Goal: Task Accomplishment & Management: Manage account settings

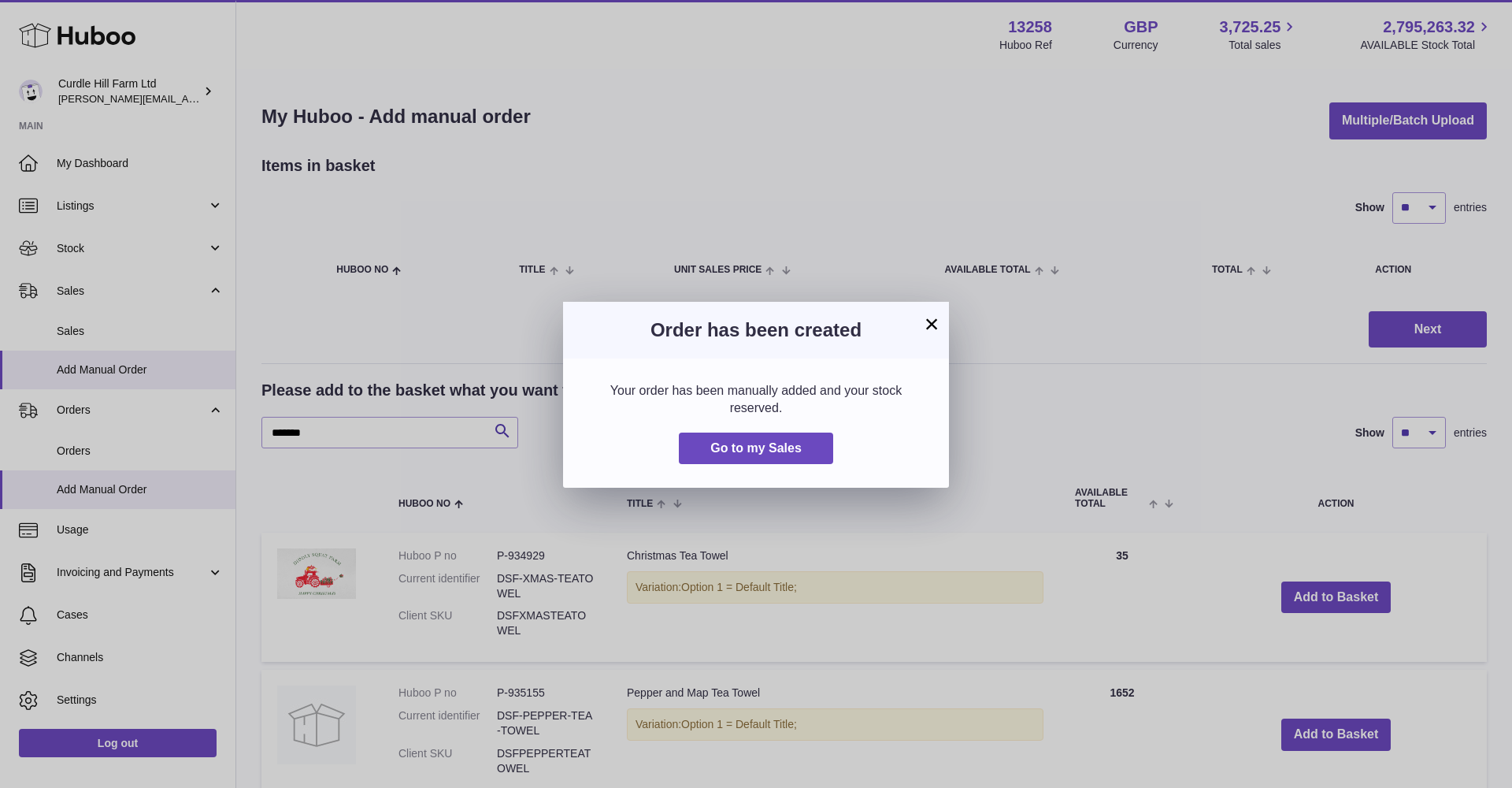
click at [926, 327] on button "×" at bounding box center [932, 324] width 19 height 19
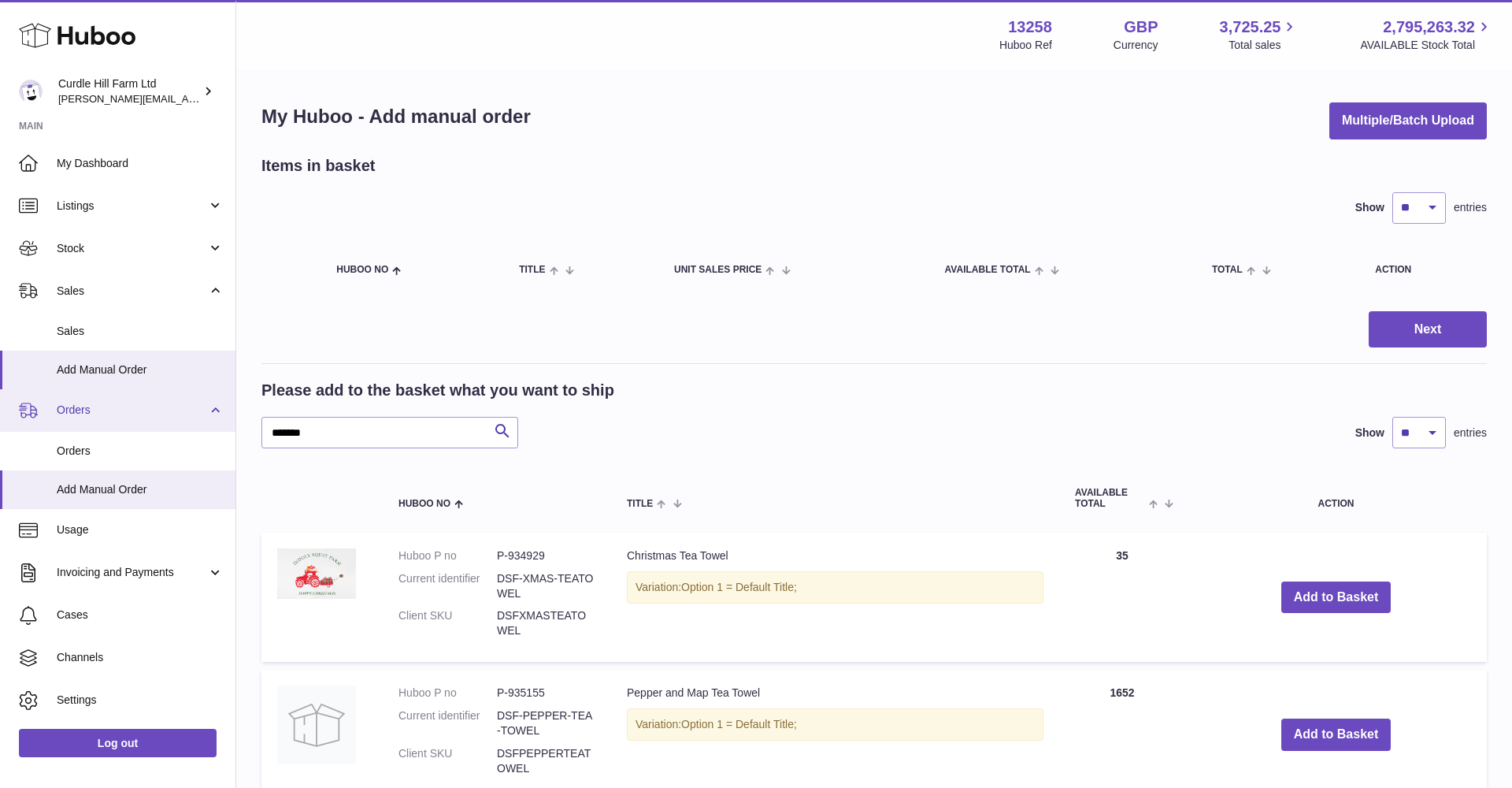
click at [83, 407] on span "Orders" at bounding box center [131, 410] width 150 height 15
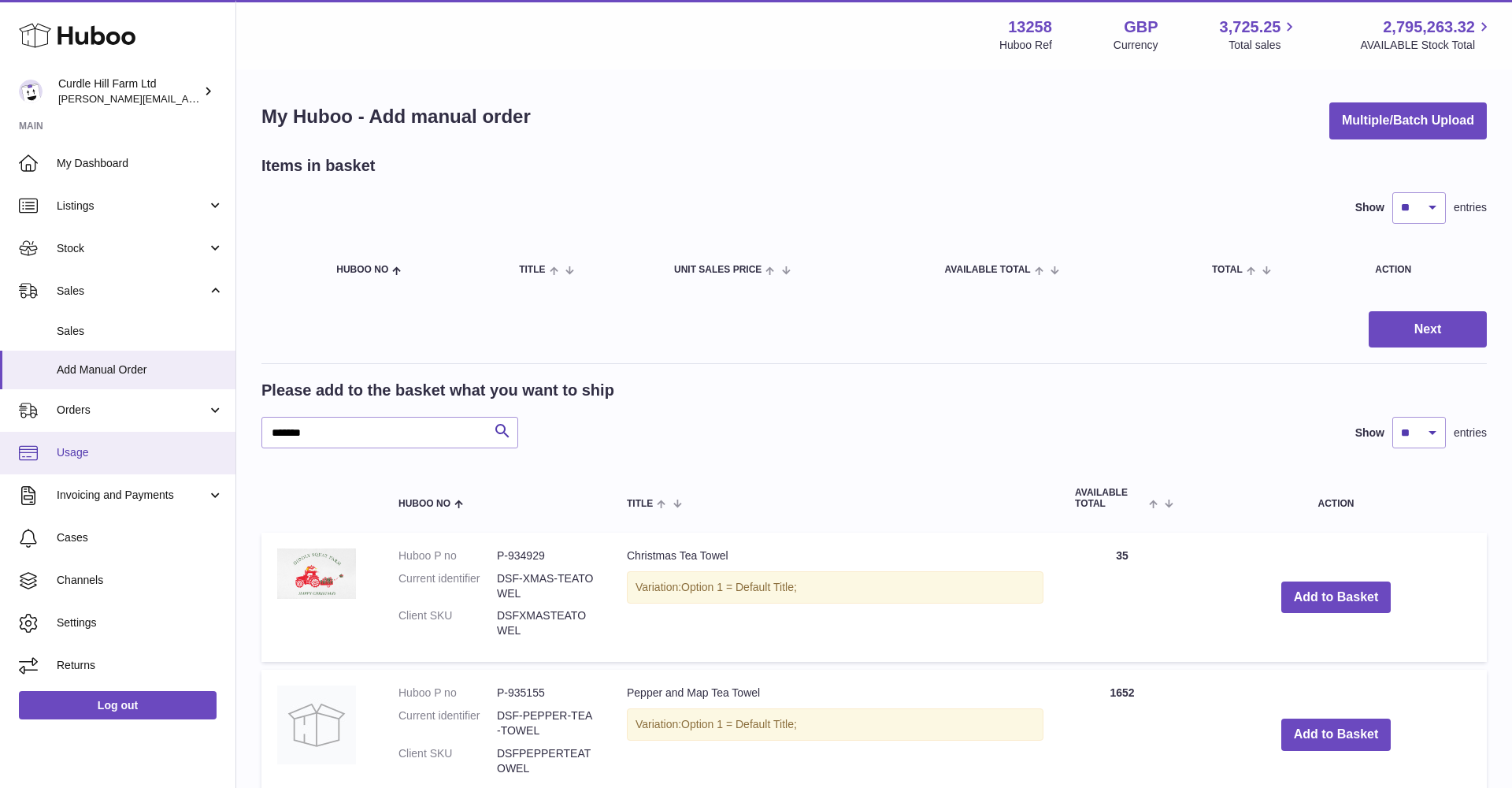
click at [82, 439] on link "Usage" at bounding box center [118, 454] width 236 height 43
click at [74, 407] on span "Orders" at bounding box center [131, 410] width 150 height 15
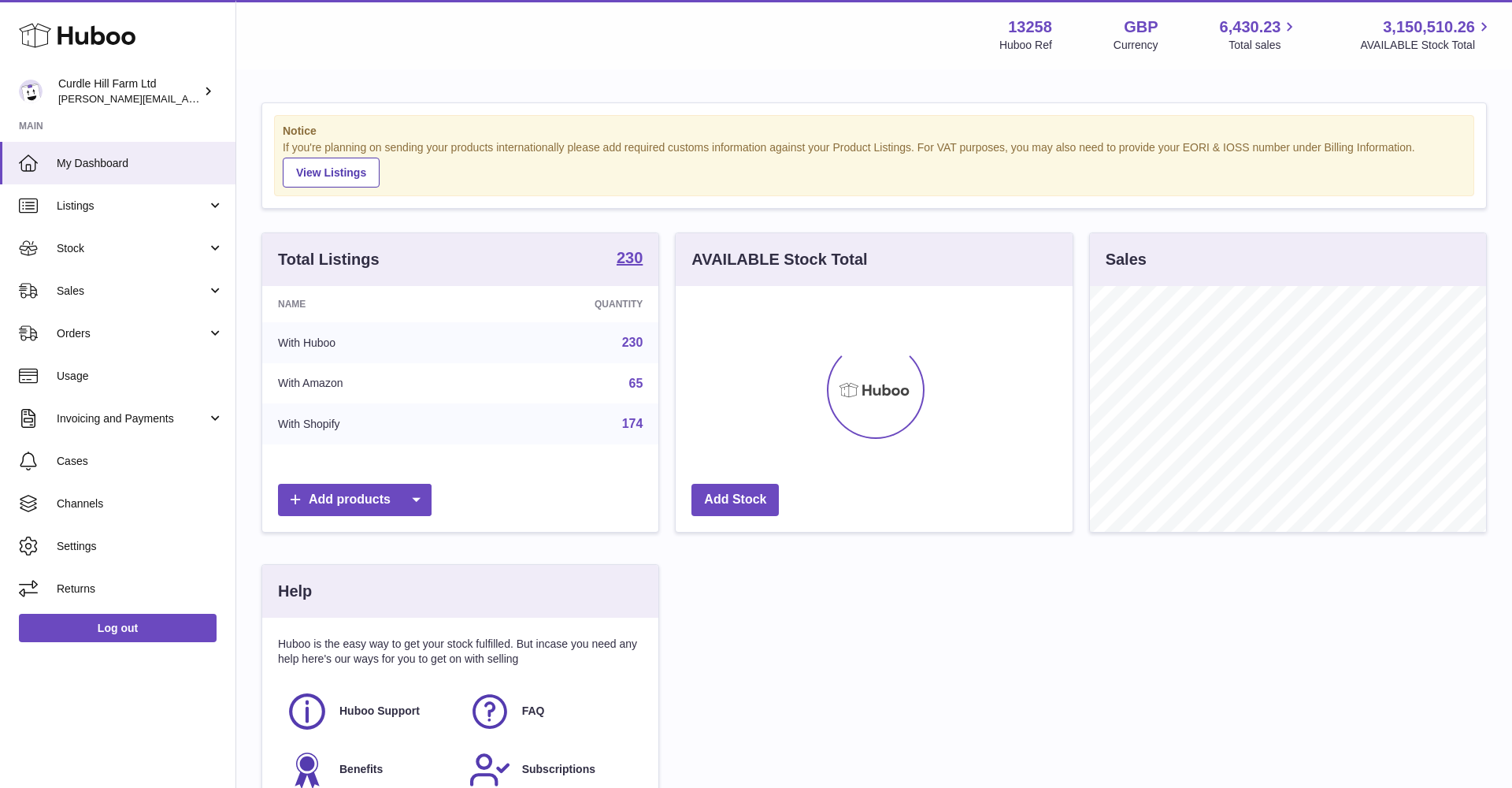
scroll to position [245, 397]
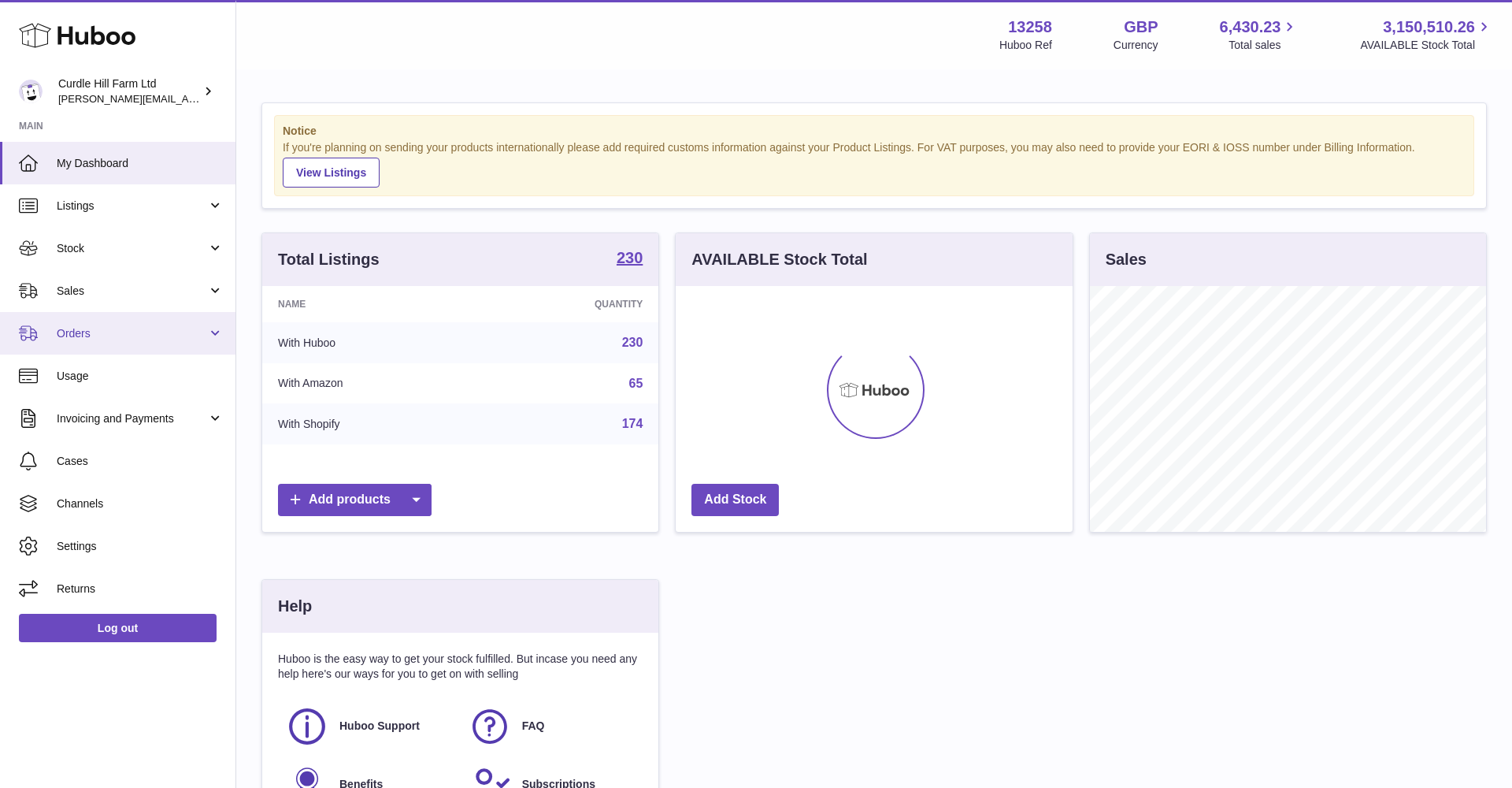
click at [98, 341] on link "Orders" at bounding box center [118, 334] width 236 height 43
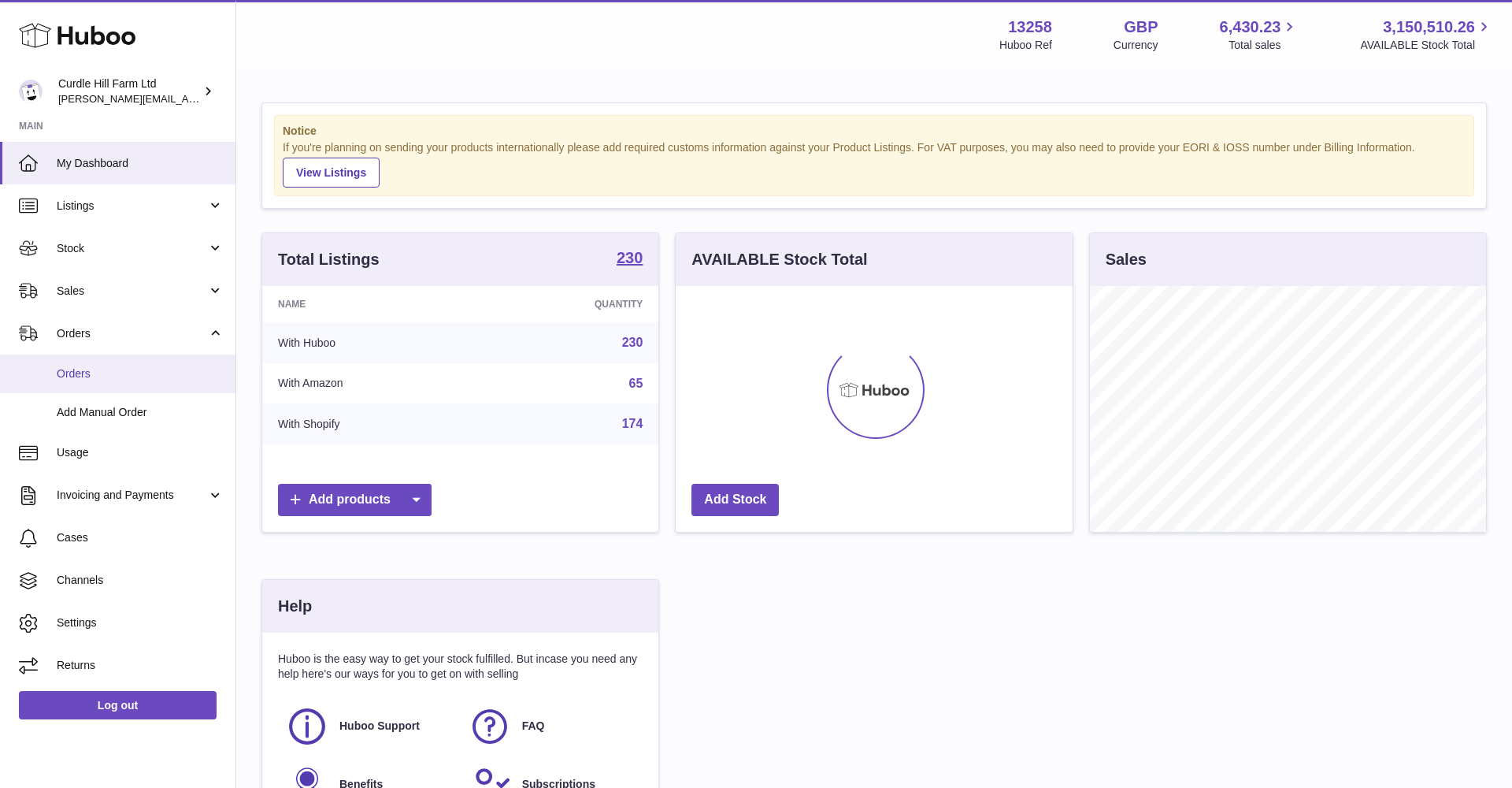
click at [102, 376] on span "Orders" at bounding box center [140, 373] width 167 height 15
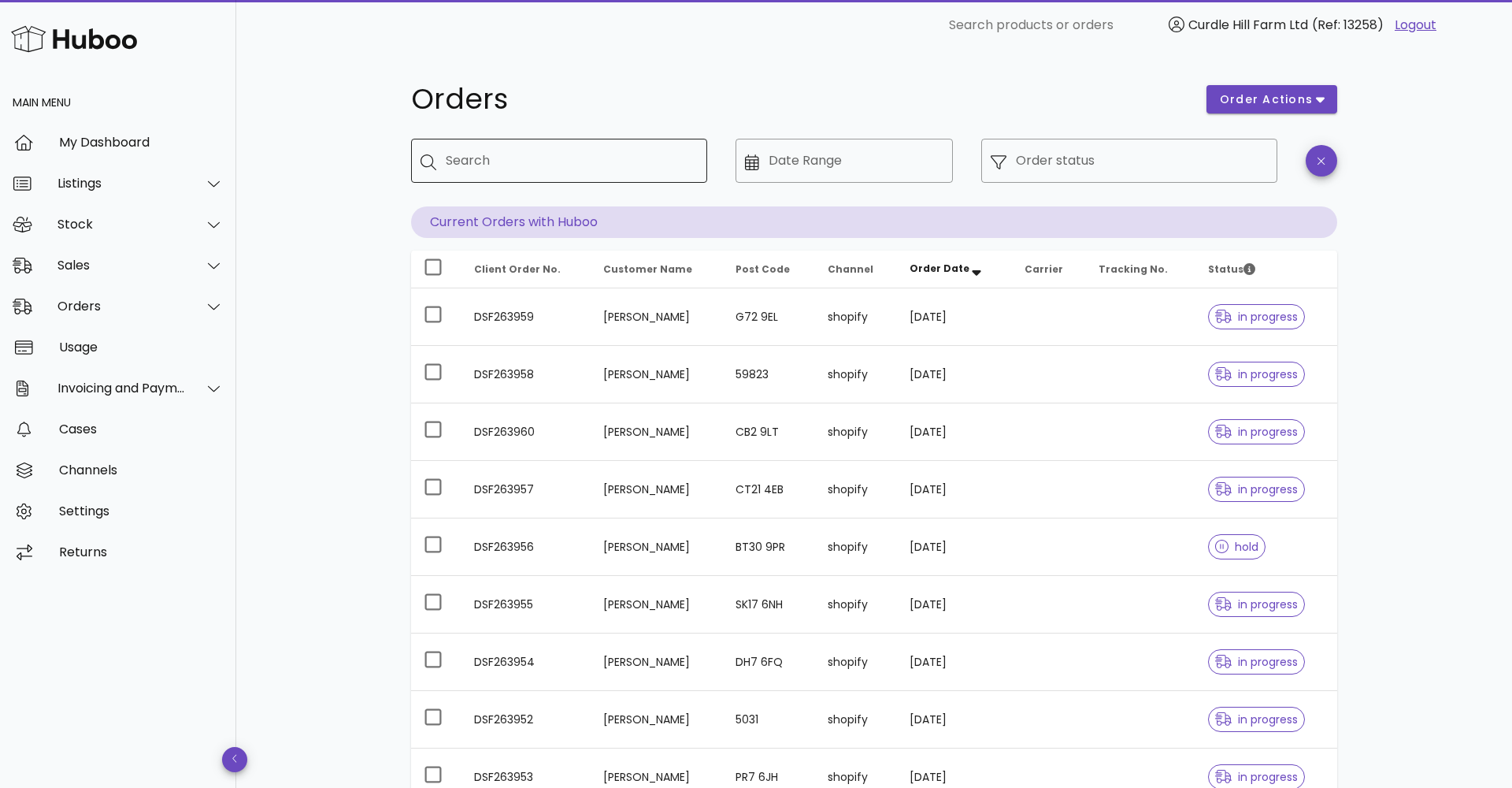
click at [462, 153] on div "Search" at bounding box center [569, 161] width 249 height 44
paste input "*********"
type input "*********"
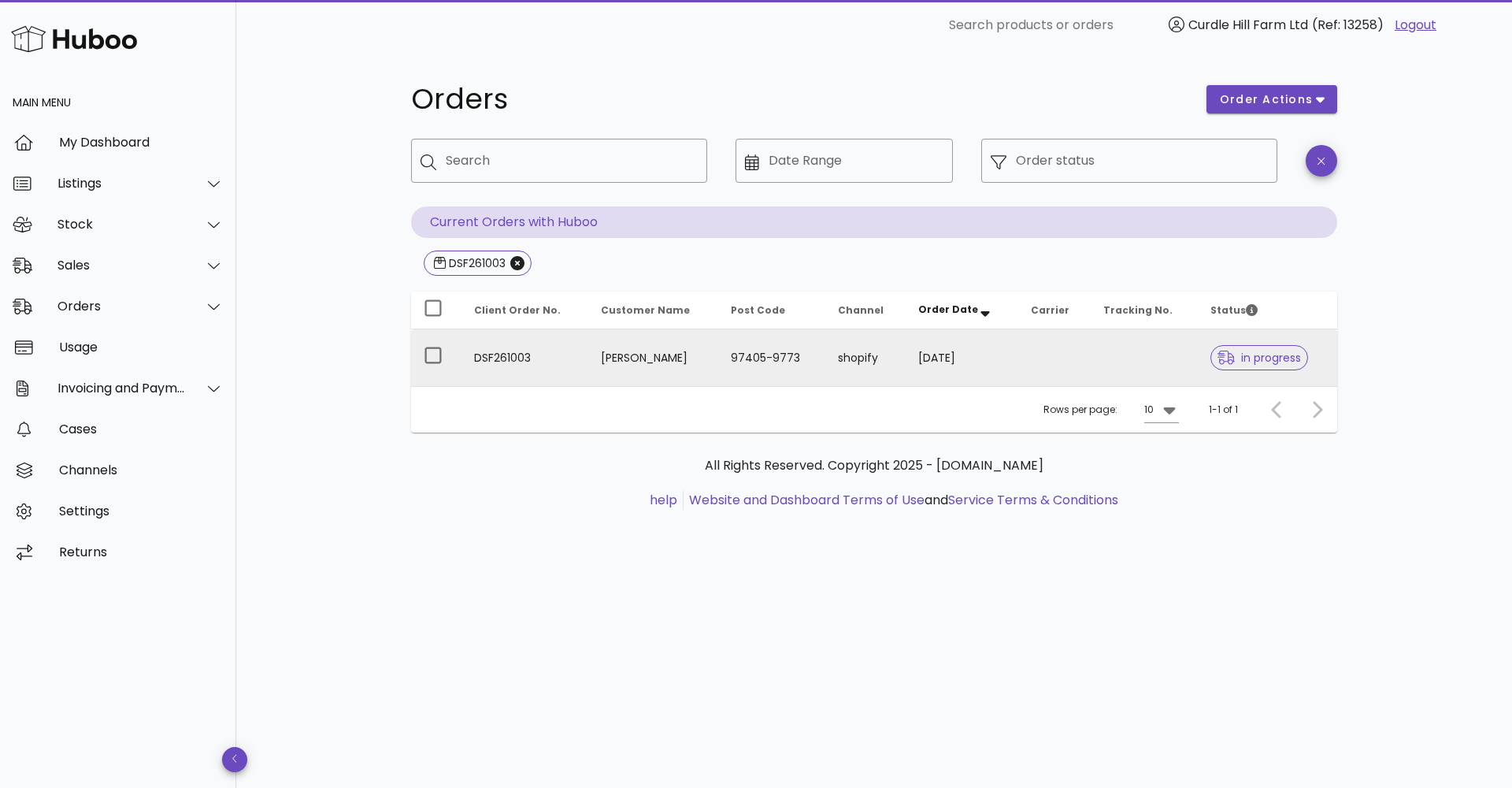
click at [719, 338] on td "[PERSON_NAME]" at bounding box center [654, 357] width 130 height 56
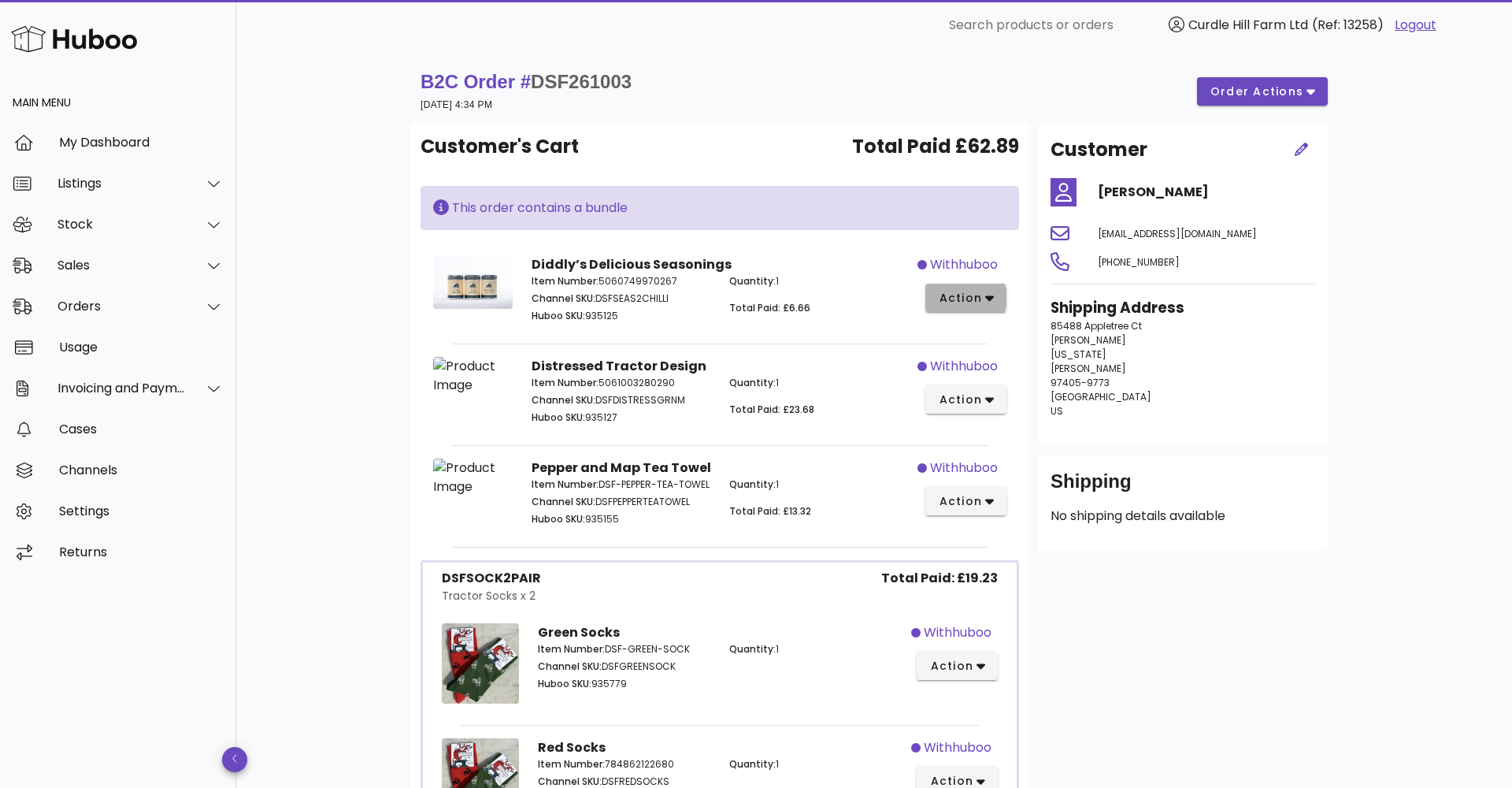
click at [955, 301] on span "action" at bounding box center [960, 298] width 44 height 17
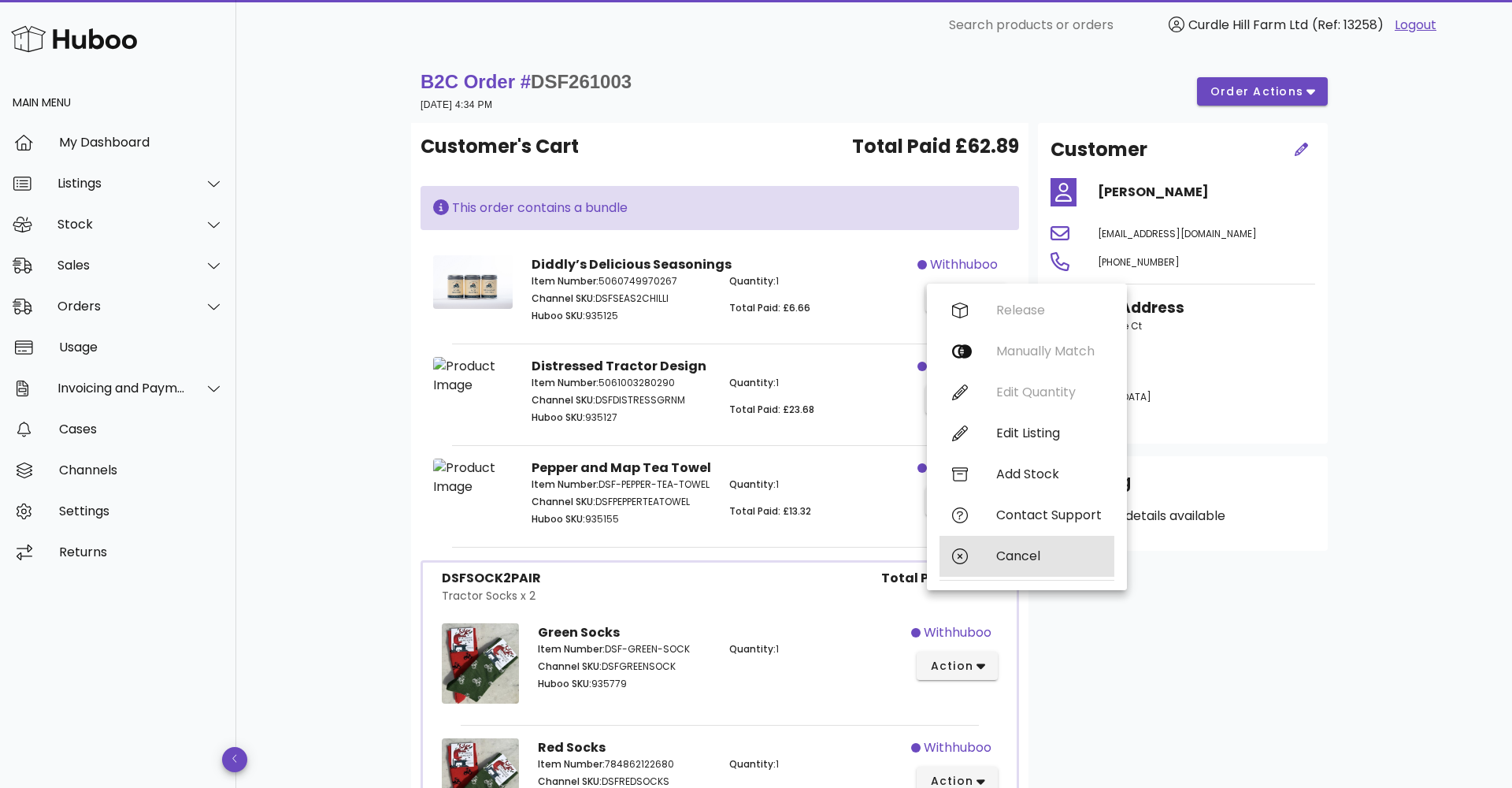
click at [969, 550] on div at bounding box center [962, 556] width 19 height 16
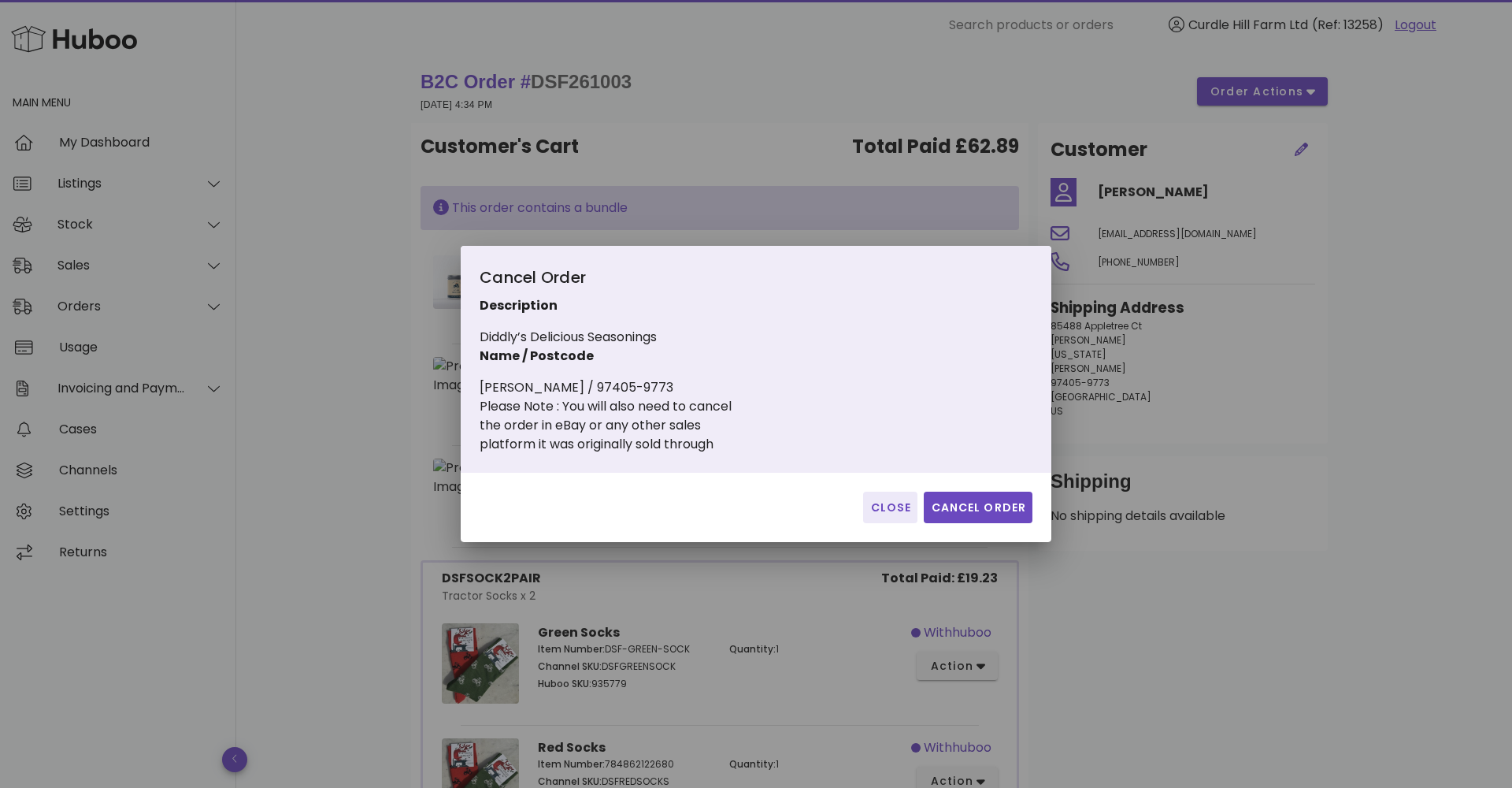
click at [982, 508] on span "Cancel Order" at bounding box center [978, 508] width 96 height 17
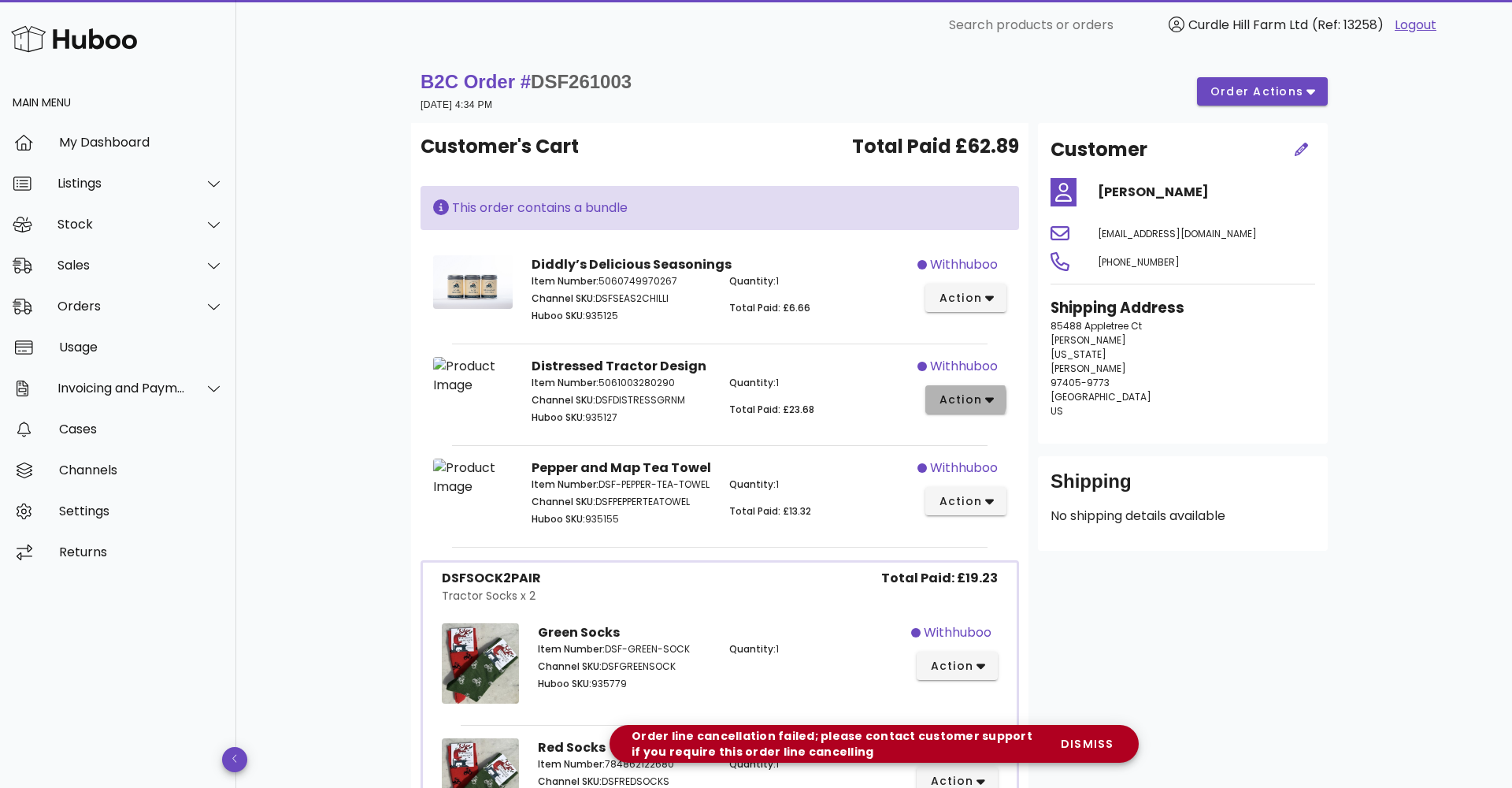
click at [973, 392] on span "action" at bounding box center [960, 400] width 44 height 17
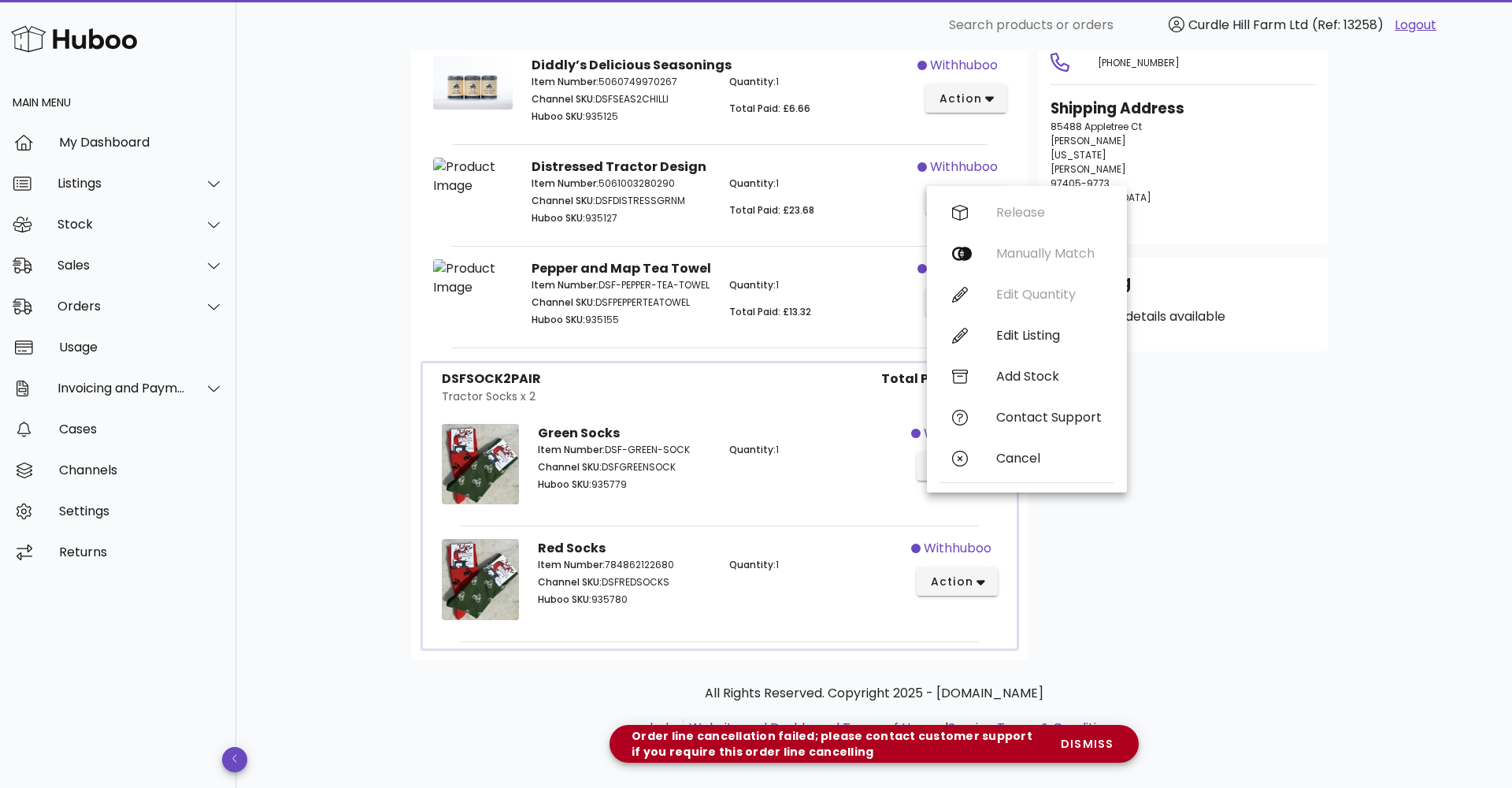
drag, startPoint x: 609, startPoint y: 330, endPoint x: 611, endPoint y: 315, distance: 15.1
click at [611, 315] on div "Item Number: DSF-PEPPER-TEA-TOWEL Channel SKU: DSFPEPPERTEATOWEL Huboo SKU: 935…" at bounding box center [621, 304] width 198 height 72
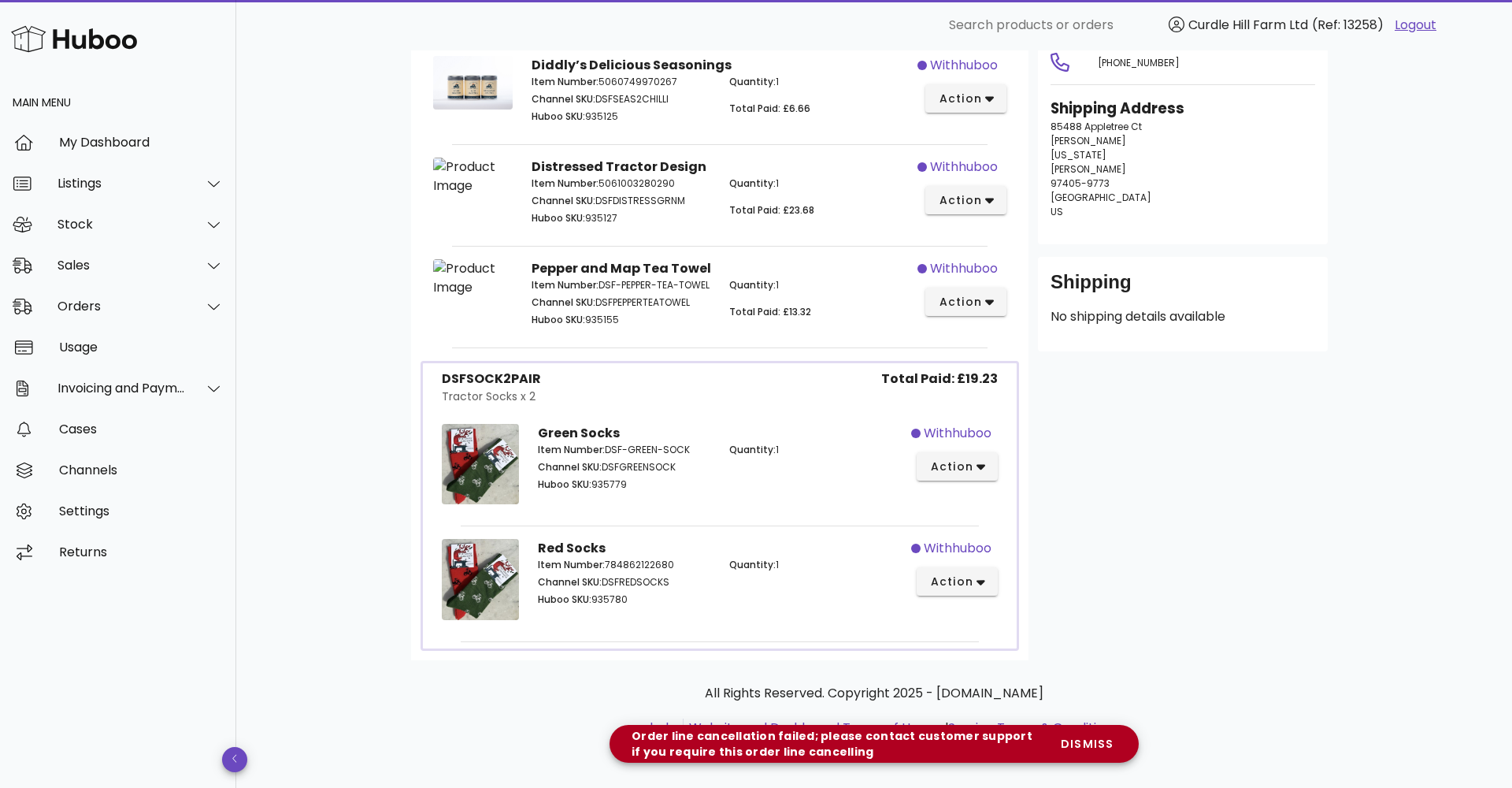
scroll to position [224, 0]
